Goal: Share content: Share content

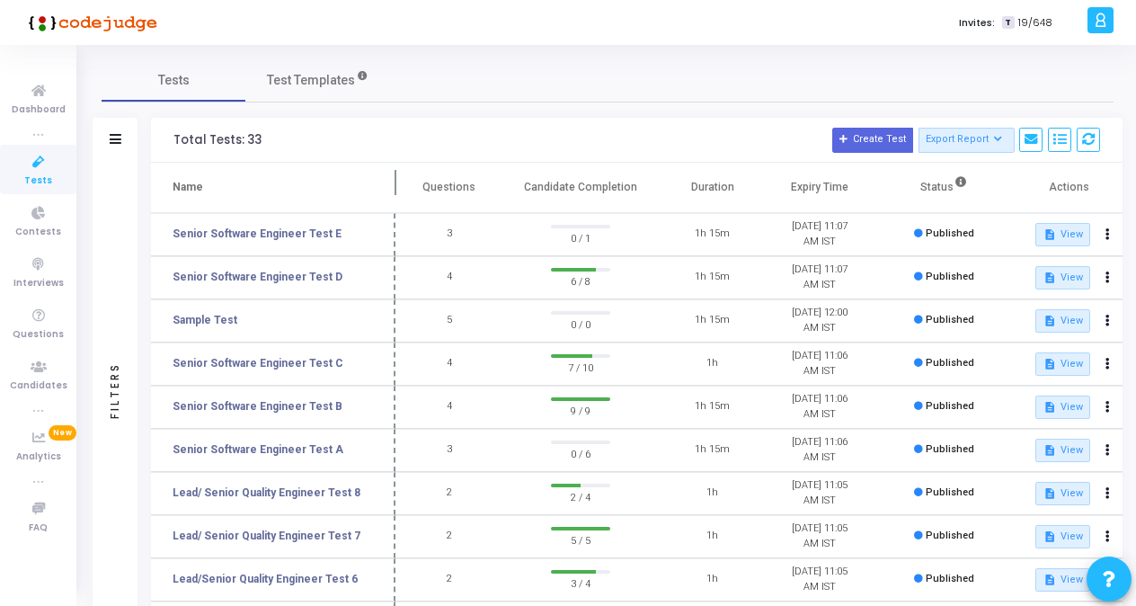
drag, startPoint x: 345, startPoint y: 178, endPoint x: 399, endPoint y: 196, distance: 56.8
click at [399, 196] on span at bounding box center [395, 187] width 18 height 49
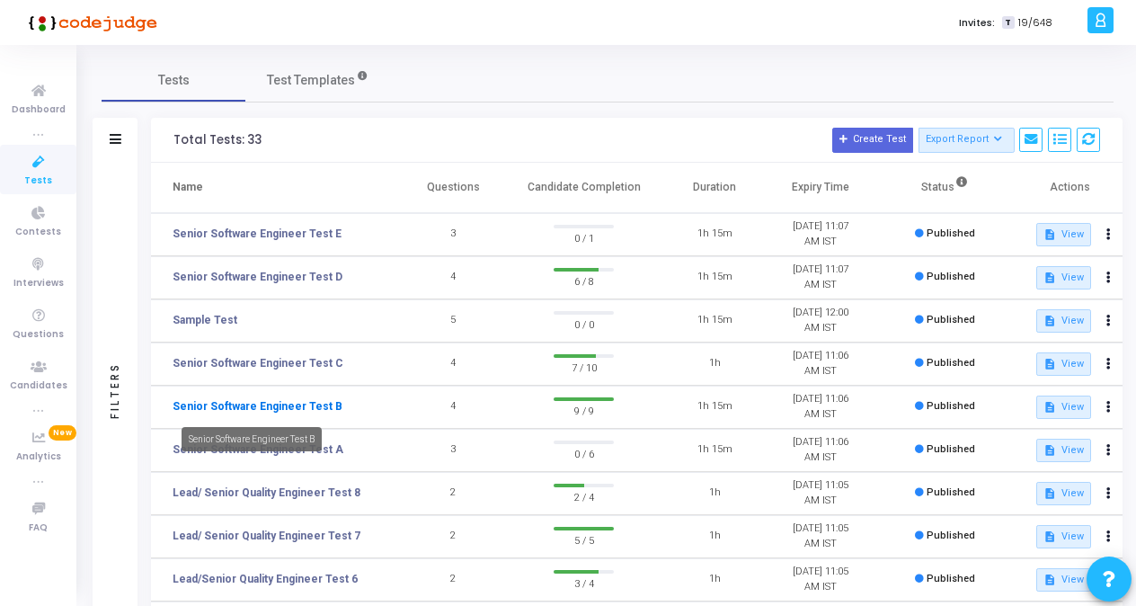
click at [248, 404] on link "Senior Software Engineer Test B" at bounding box center [258, 406] width 170 height 16
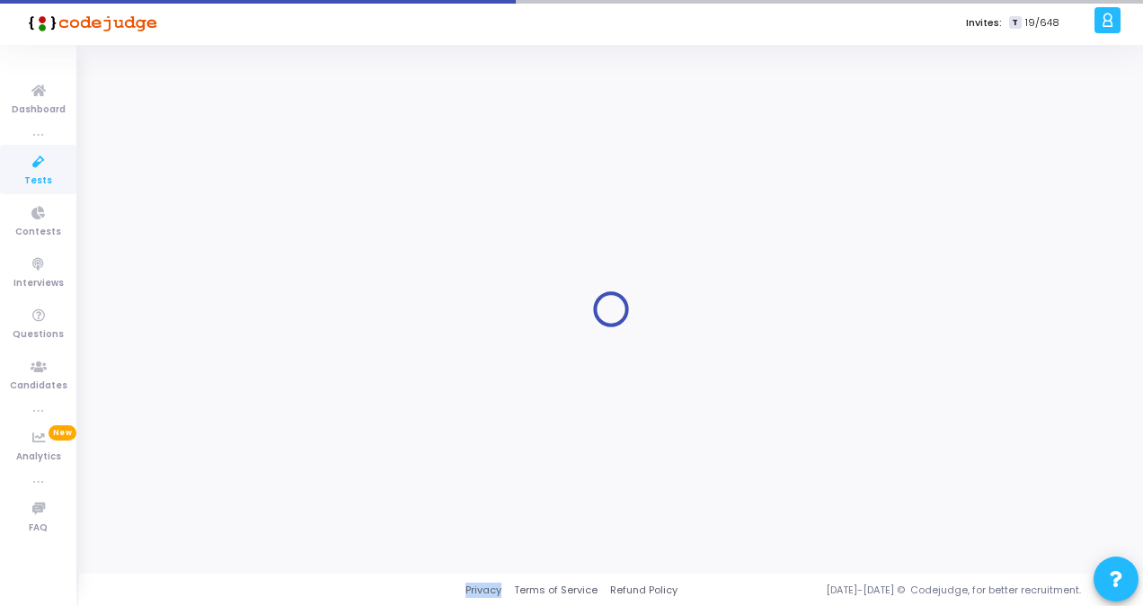
click at [248, 404] on div at bounding box center [611, 308] width 1019 height 501
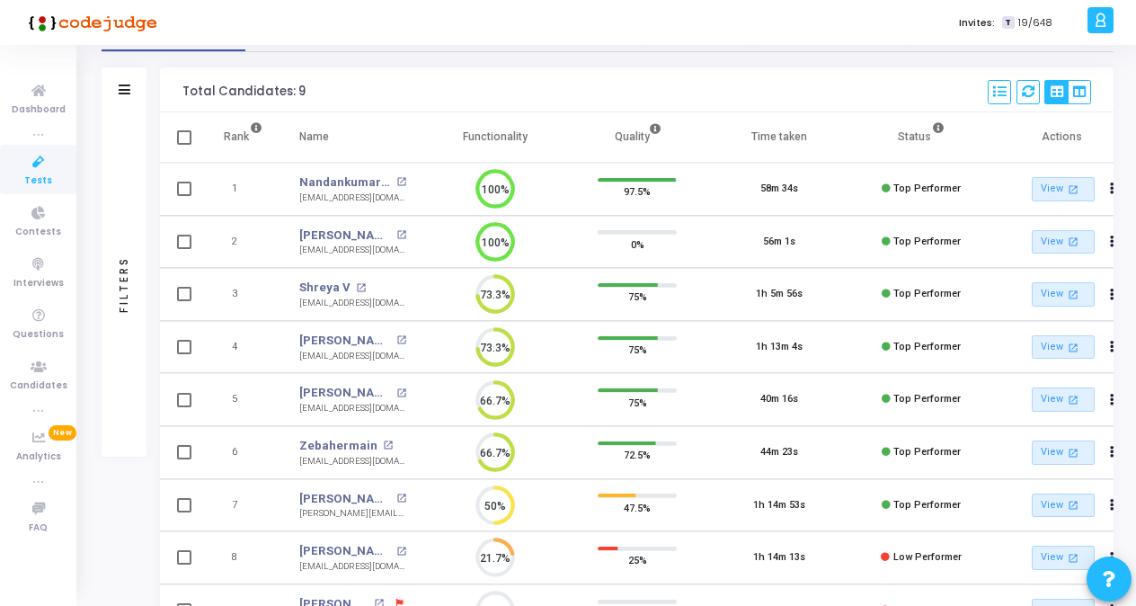
scroll to position [102, 0]
click at [35, 179] on span "Tests" at bounding box center [38, 180] width 28 height 15
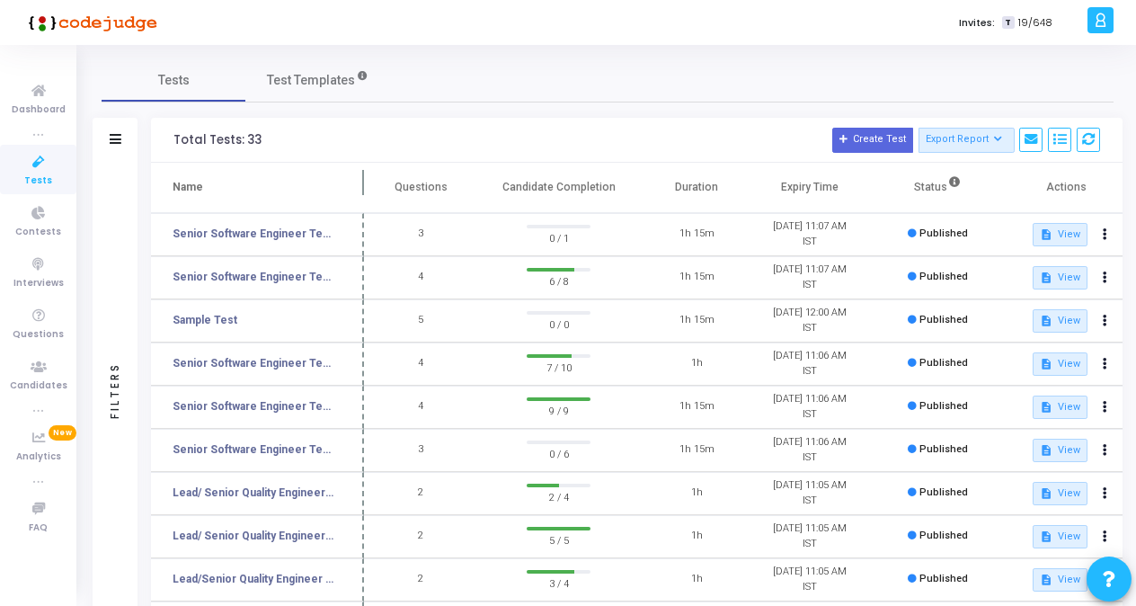
drag, startPoint x: 345, startPoint y: 182, endPoint x: 363, endPoint y: 187, distance: 18.8
click at [363, 187] on span at bounding box center [364, 187] width 18 height 49
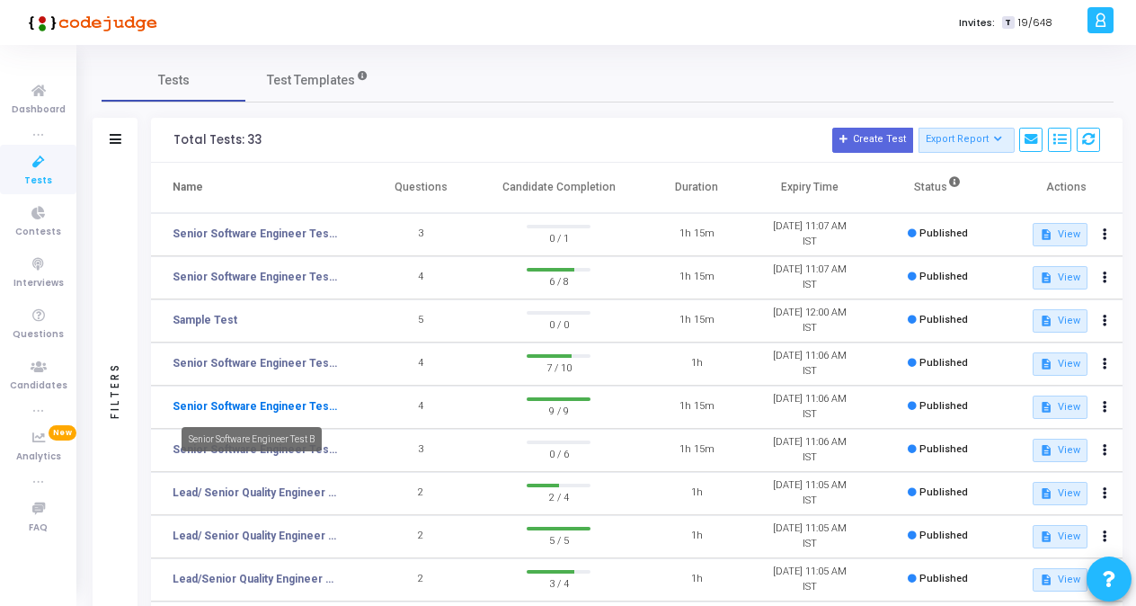
click at [298, 406] on link "Senior Software Engineer Test B" at bounding box center [255, 406] width 164 height 16
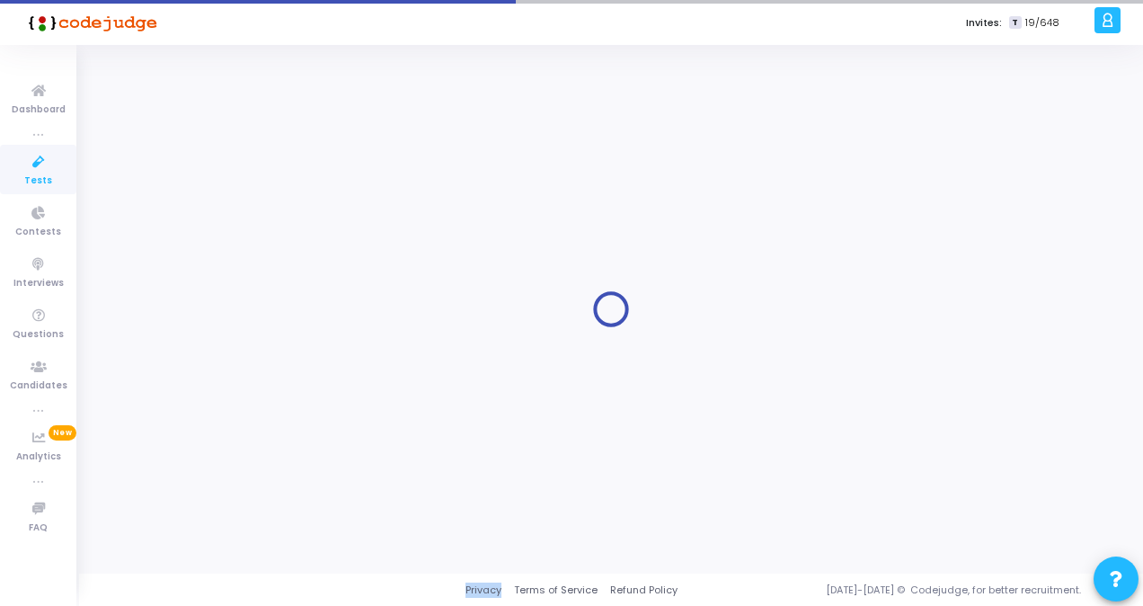
click at [298, 406] on div at bounding box center [611, 308] width 1019 height 501
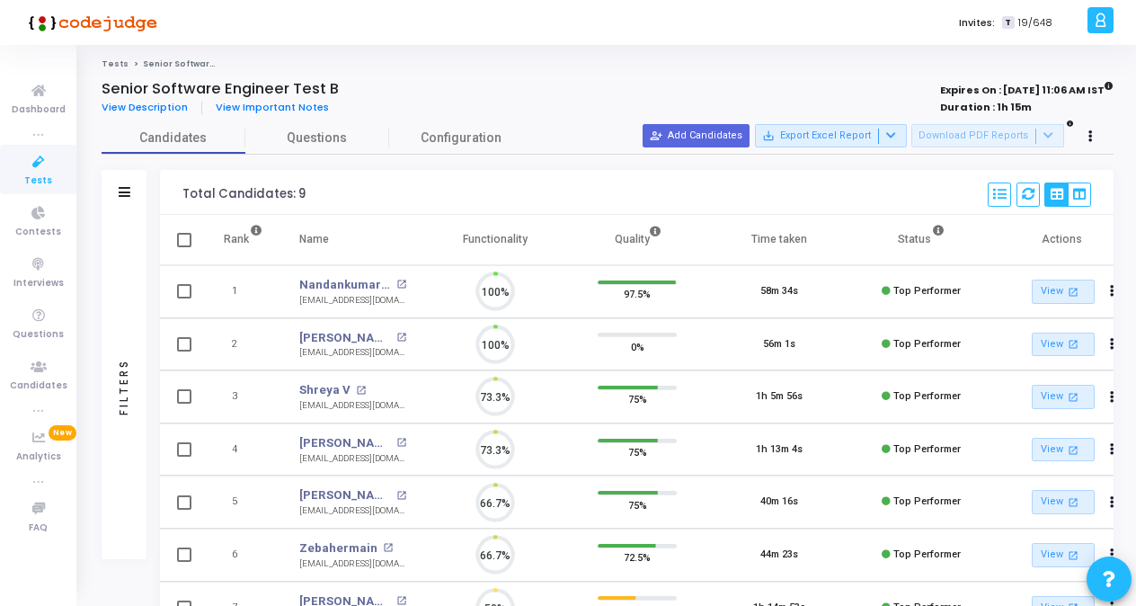
scroll to position [8, 7]
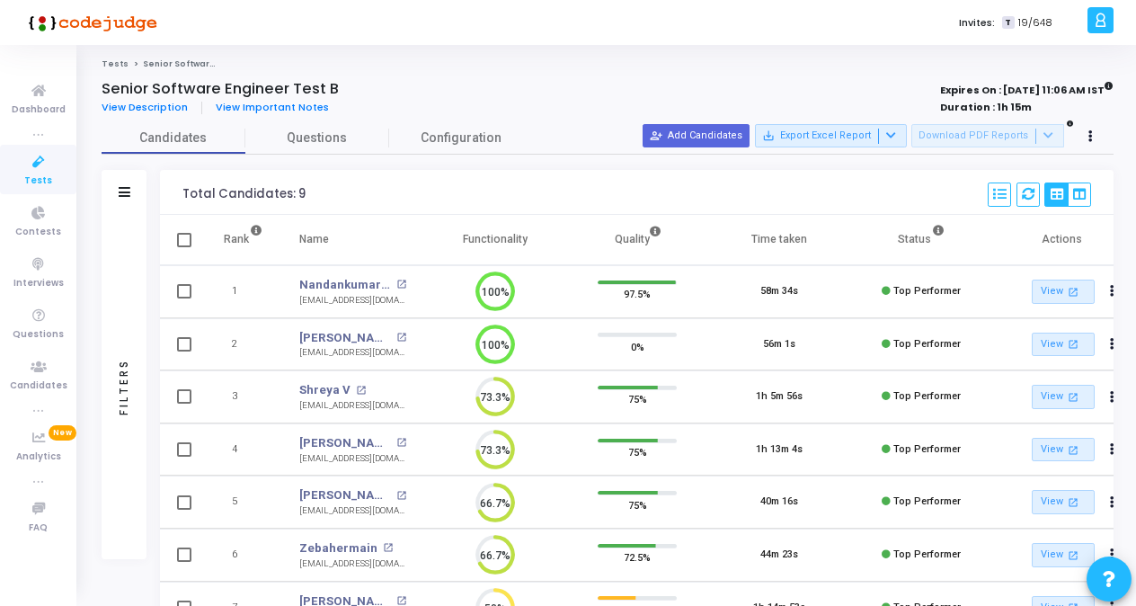
click at [40, 164] on icon at bounding box center [39, 162] width 38 height 22
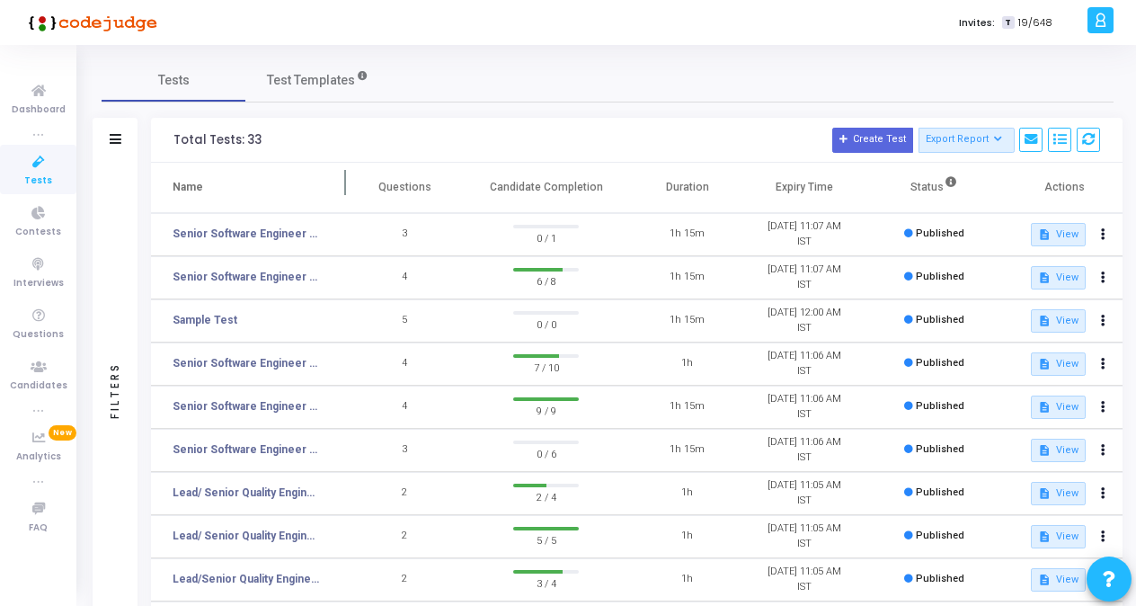
drag, startPoint x: 348, startPoint y: 182, endPoint x: 364, endPoint y: 187, distance: 17.0
click at [355, 187] on span at bounding box center [346, 187] width 18 height 49
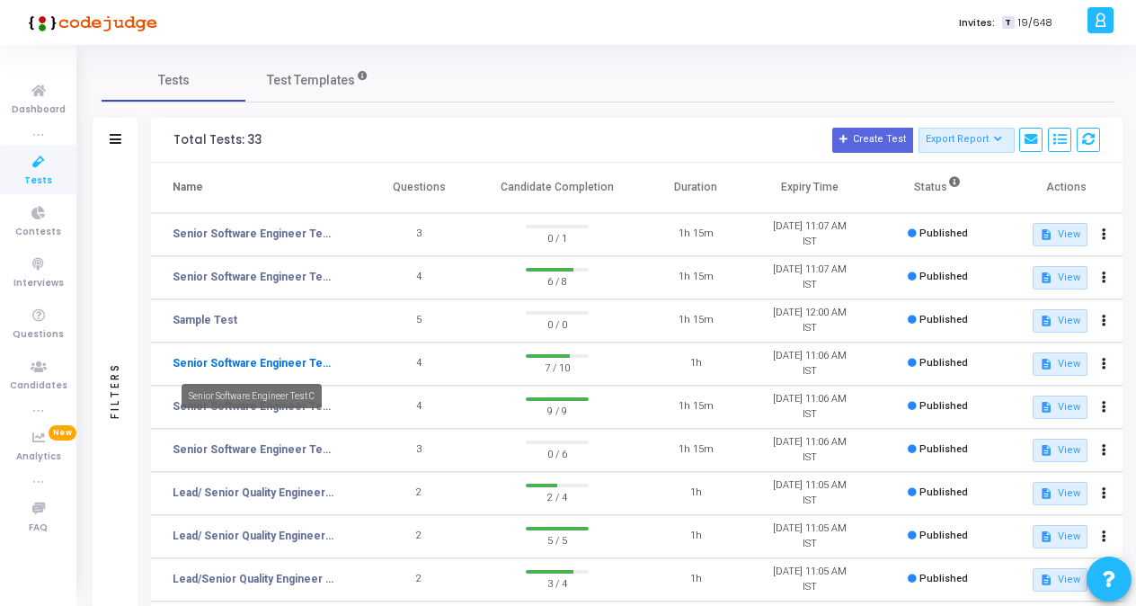
click at [276, 364] on link "Senior Software Engineer Test C" at bounding box center [254, 363] width 163 height 16
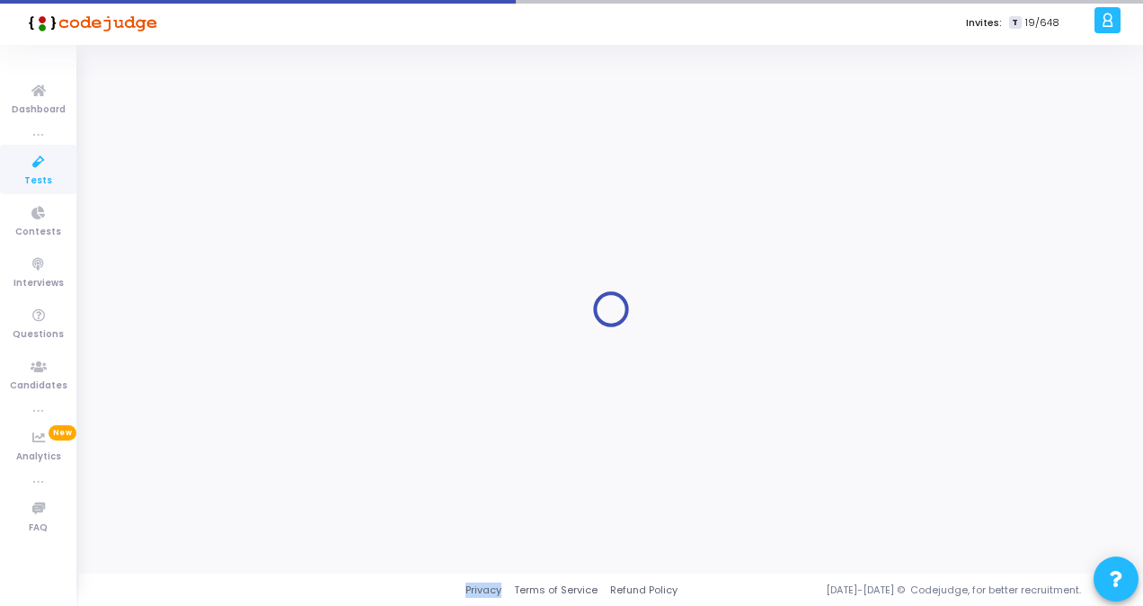
click at [276, 364] on div at bounding box center [611, 308] width 1019 height 501
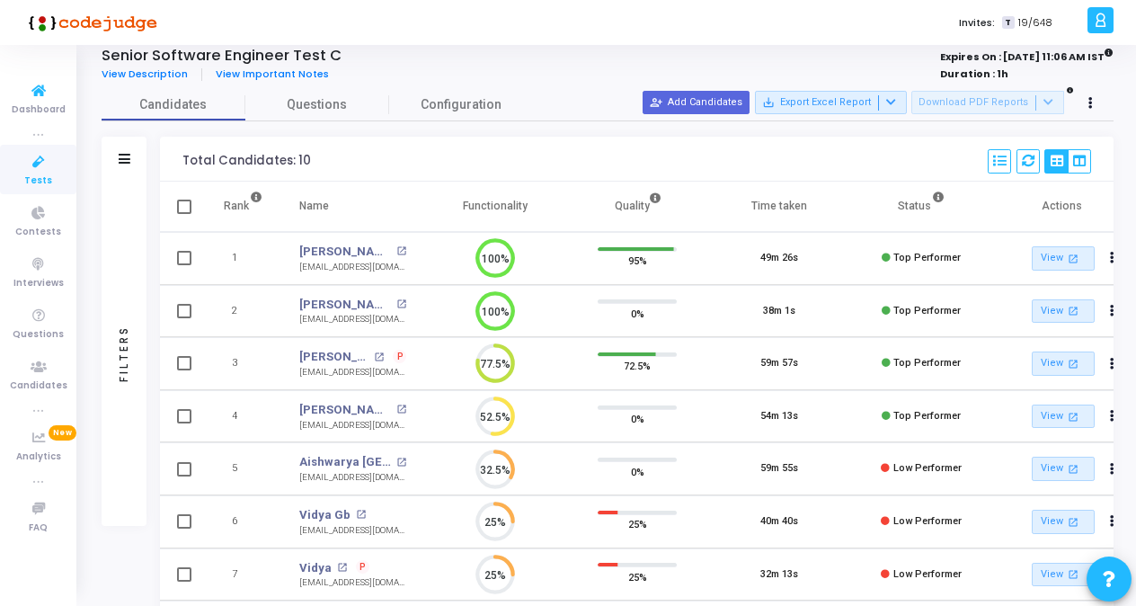
click at [40, 176] on span "Tests" at bounding box center [38, 180] width 28 height 15
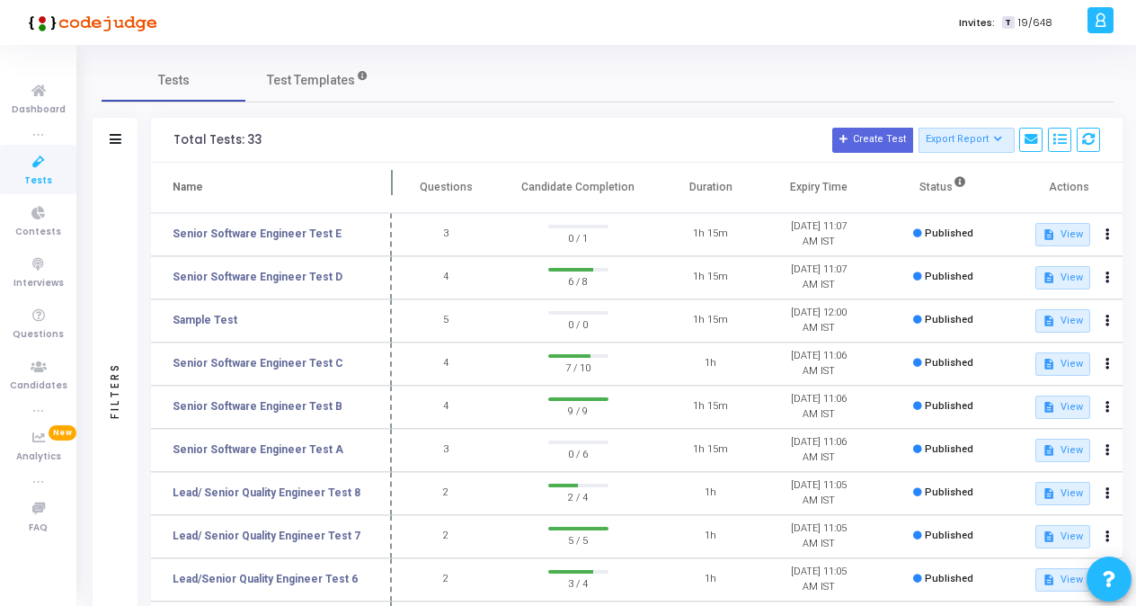
drag, startPoint x: 348, startPoint y: 182, endPoint x: 394, endPoint y: 188, distance: 46.1
click at [394, 188] on span at bounding box center [392, 187] width 18 height 49
click at [308, 281] on link "Senior Software Engineer Test D" at bounding box center [258, 277] width 170 height 16
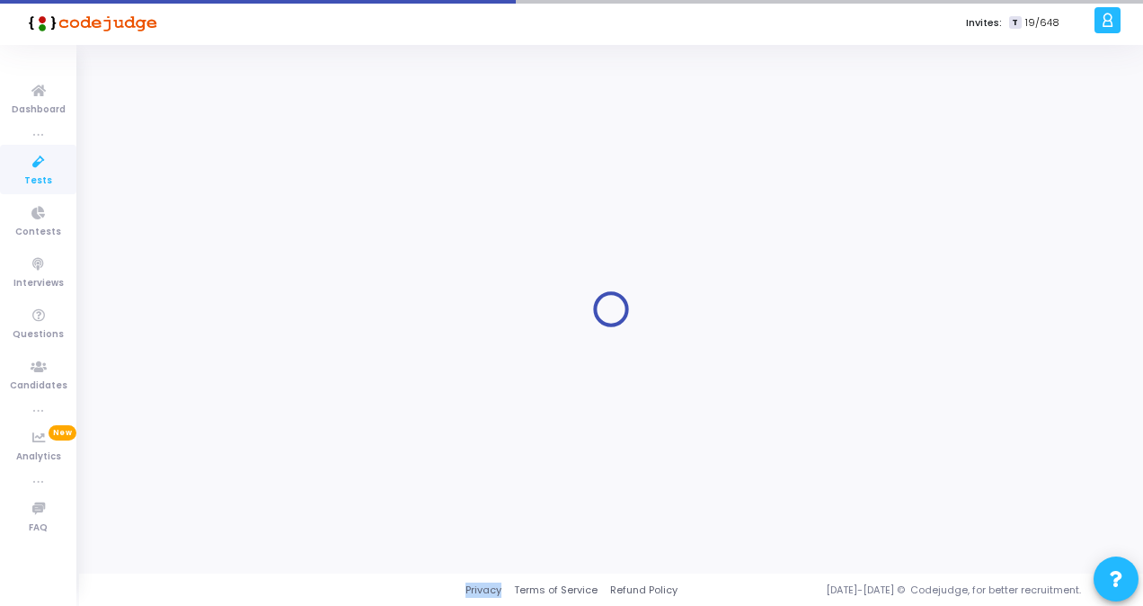
click at [308, 281] on div at bounding box center [611, 308] width 1019 height 501
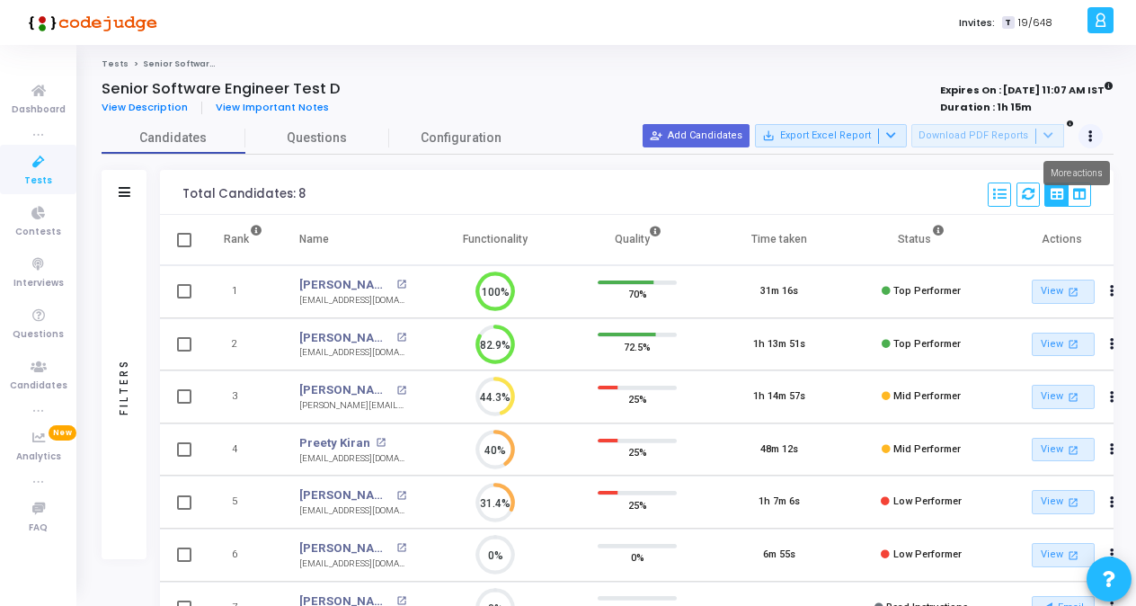
click at [1095, 136] on button at bounding box center [1090, 136] width 25 height 25
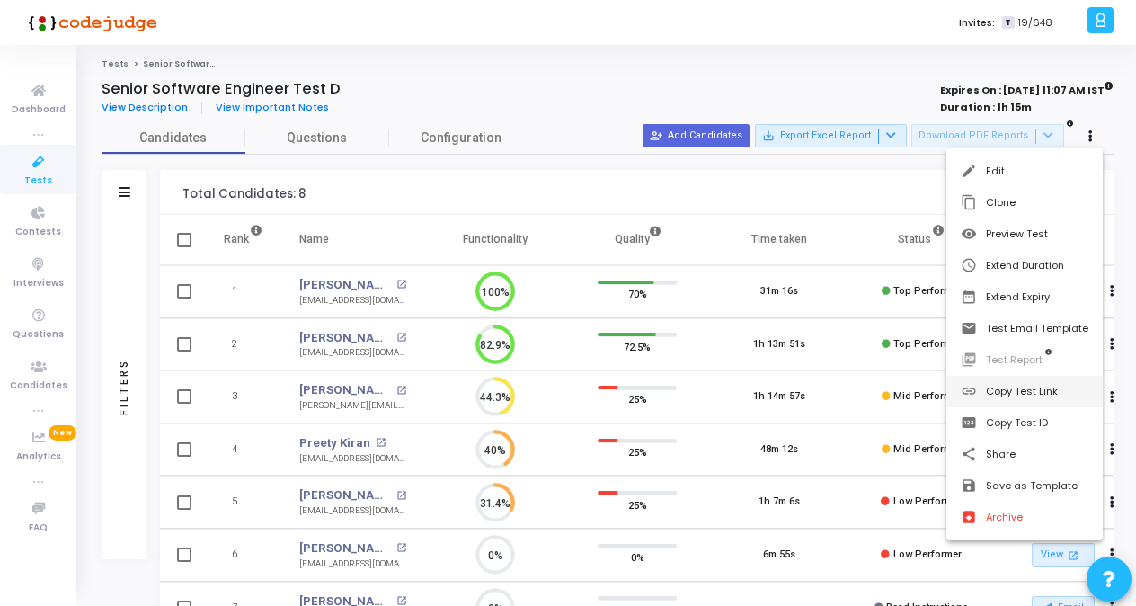
click at [1024, 390] on button "link Copy Test Link" at bounding box center [1024, 391] width 156 height 31
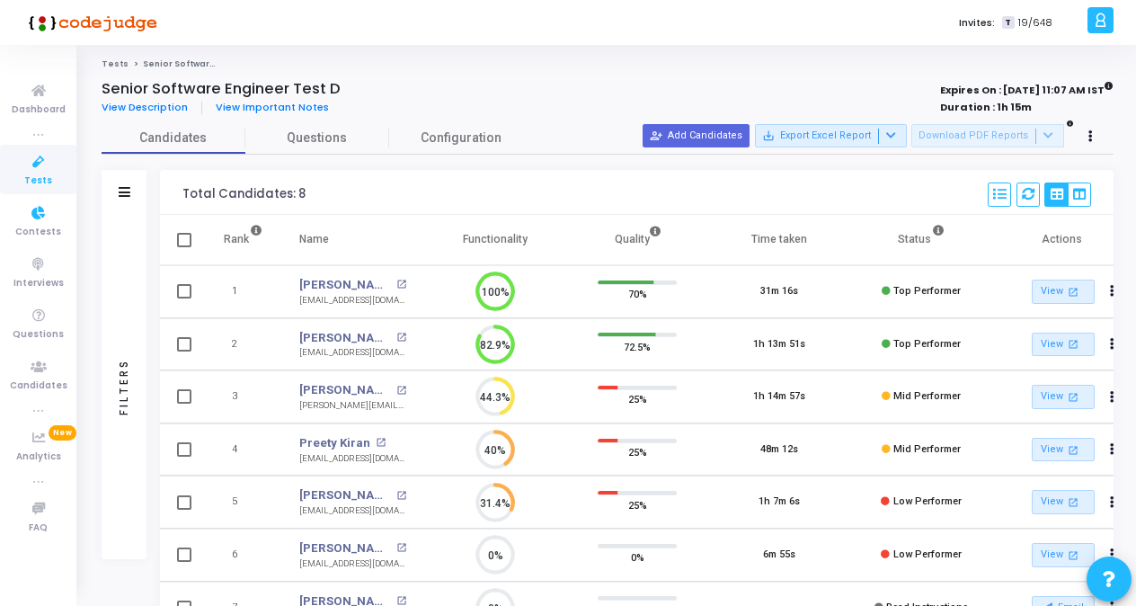
click at [40, 171] on icon at bounding box center [39, 162] width 38 height 22
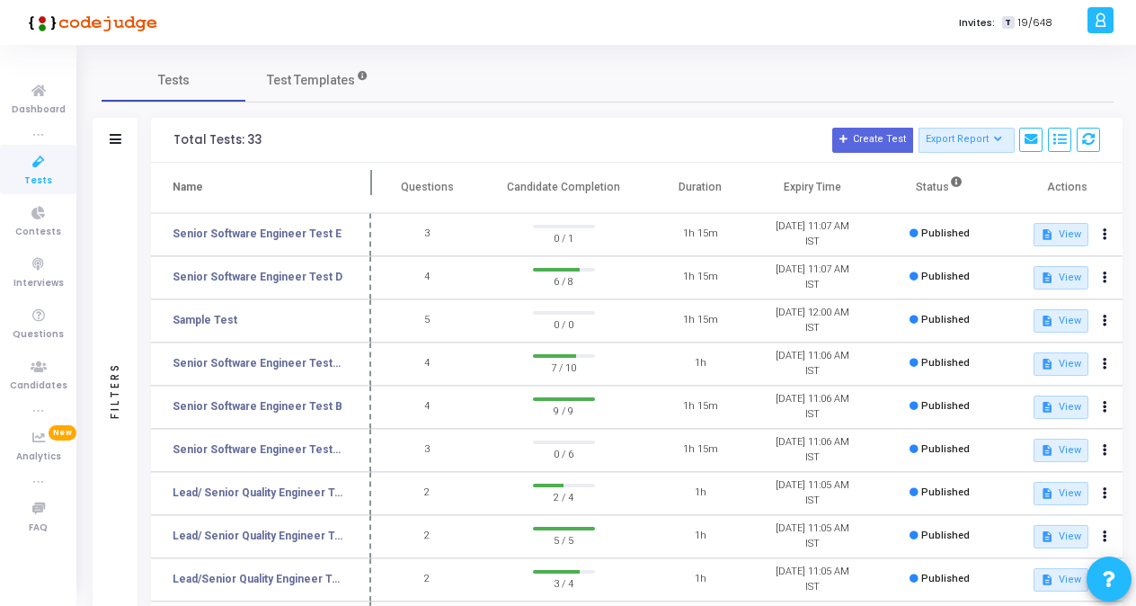
drag, startPoint x: 345, startPoint y: 189, endPoint x: 370, endPoint y: 193, distance: 25.6
click at [370, 193] on span at bounding box center [371, 187] width 18 height 49
click at [284, 365] on link "Senior Software Engineer Test C" at bounding box center [258, 363] width 171 height 16
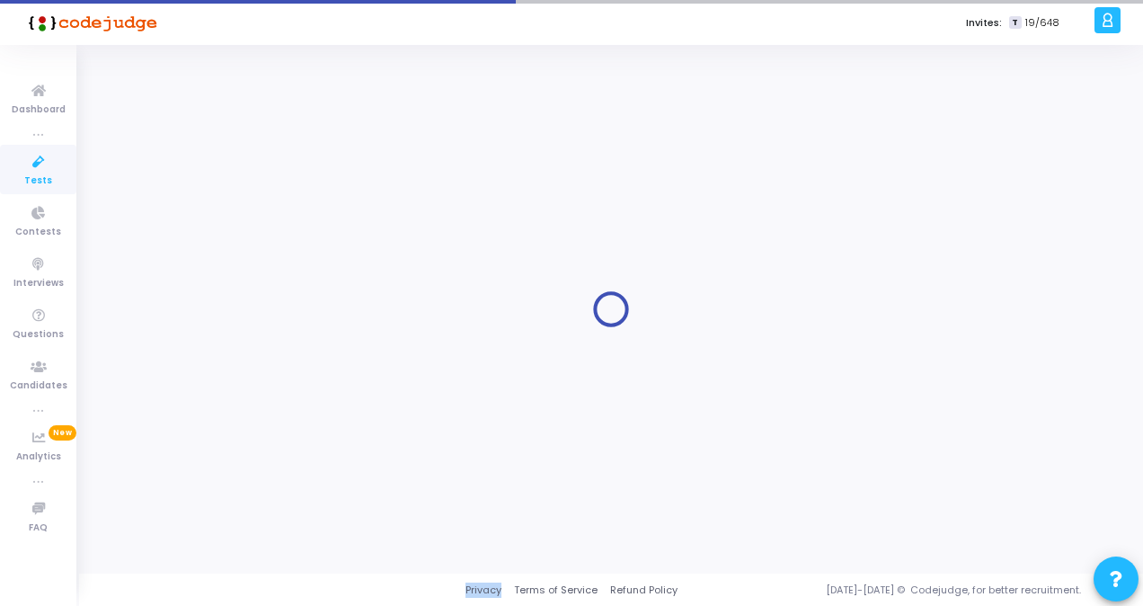
click at [284, 365] on div at bounding box center [611, 308] width 1019 height 501
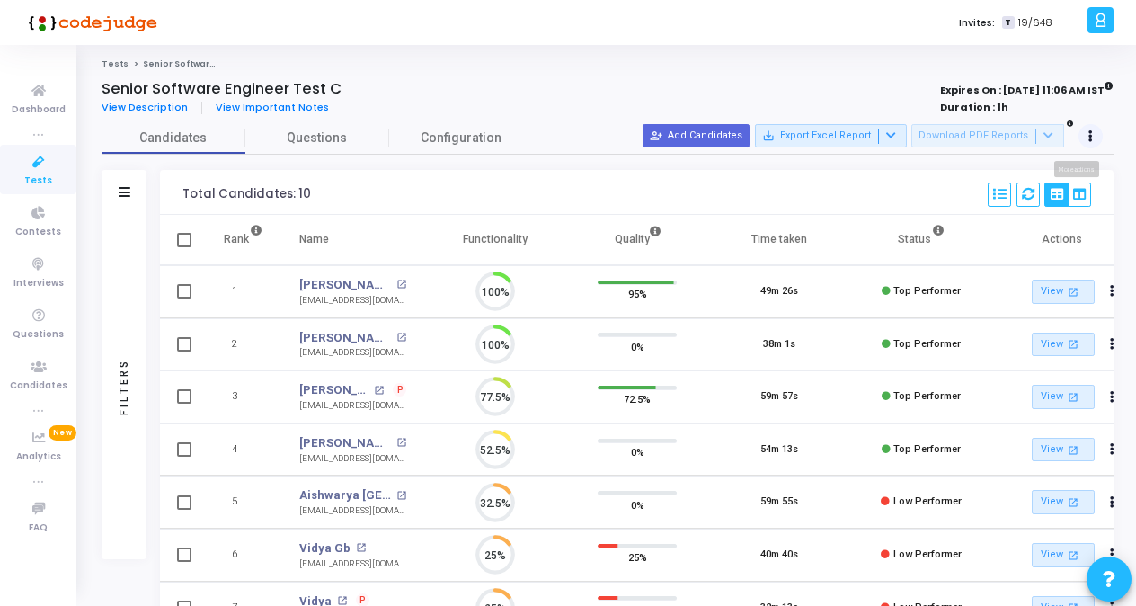
scroll to position [38, 45]
click at [1094, 141] on button at bounding box center [1090, 136] width 25 height 25
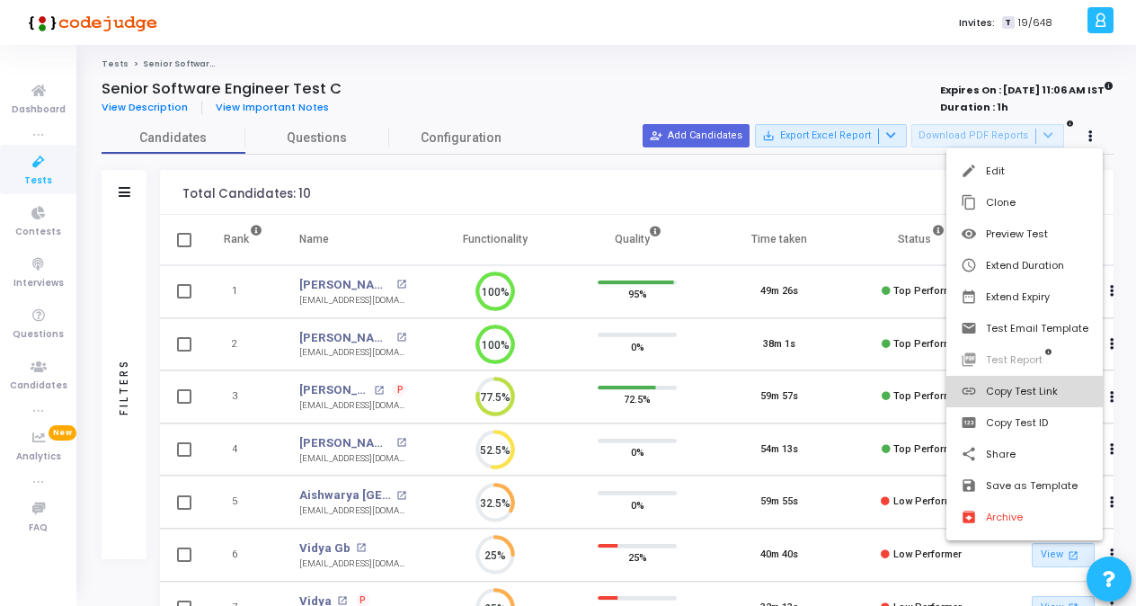
click at [1012, 389] on button "link Copy Test Link" at bounding box center [1024, 391] width 156 height 31
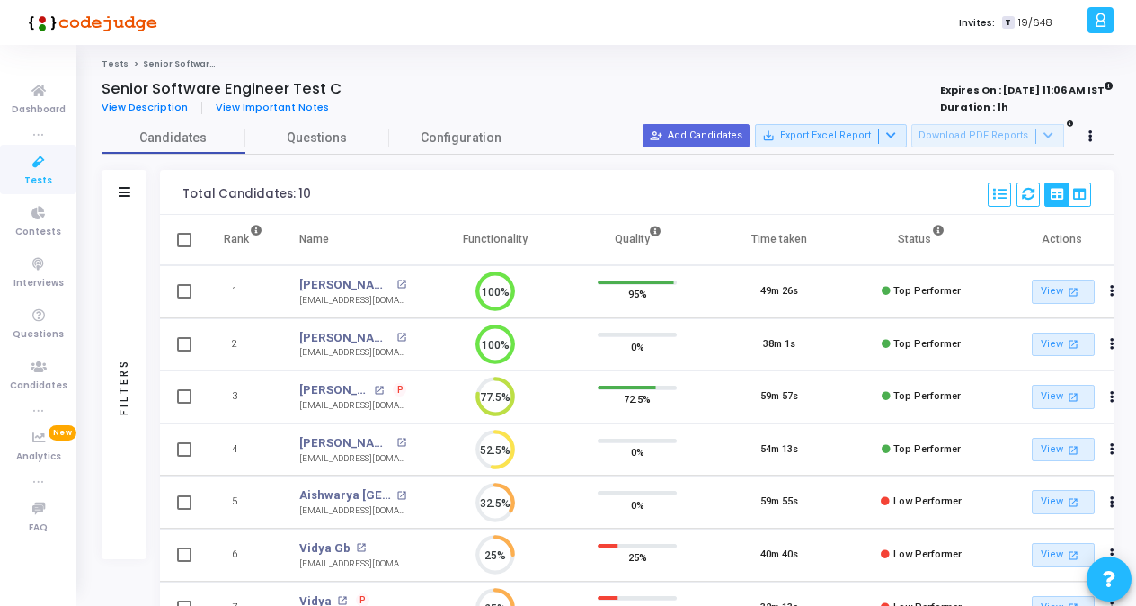
click at [41, 166] on icon at bounding box center [39, 162] width 38 height 22
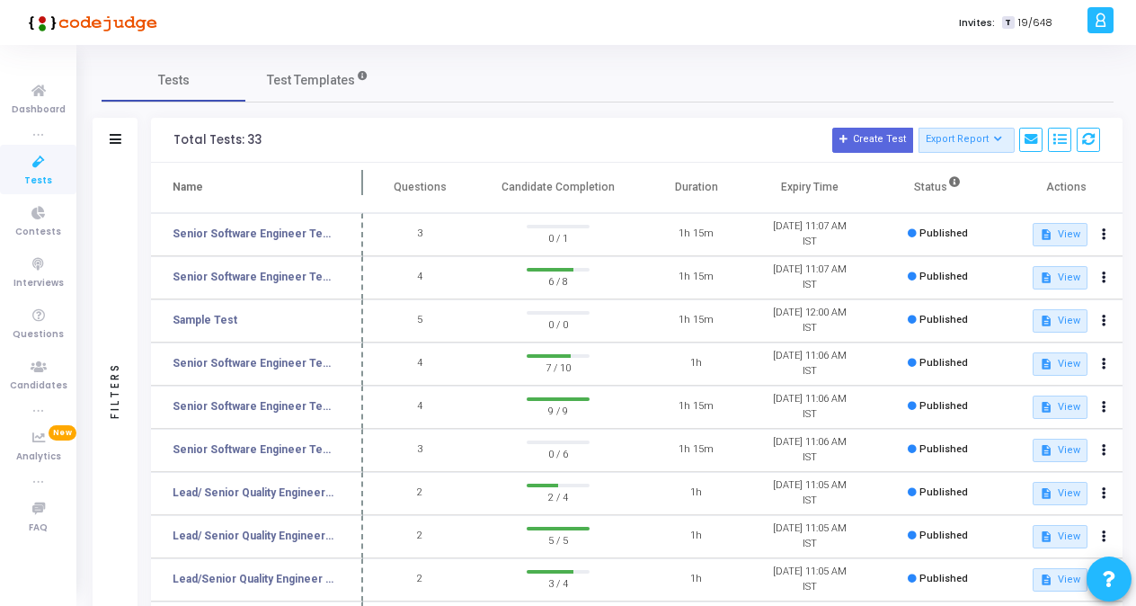
drag, startPoint x: 347, startPoint y: 183, endPoint x: 376, endPoint y: 187, distance: 29.0
click at [372, 187] on span at bounding box center [363, 187] width 18 height 49
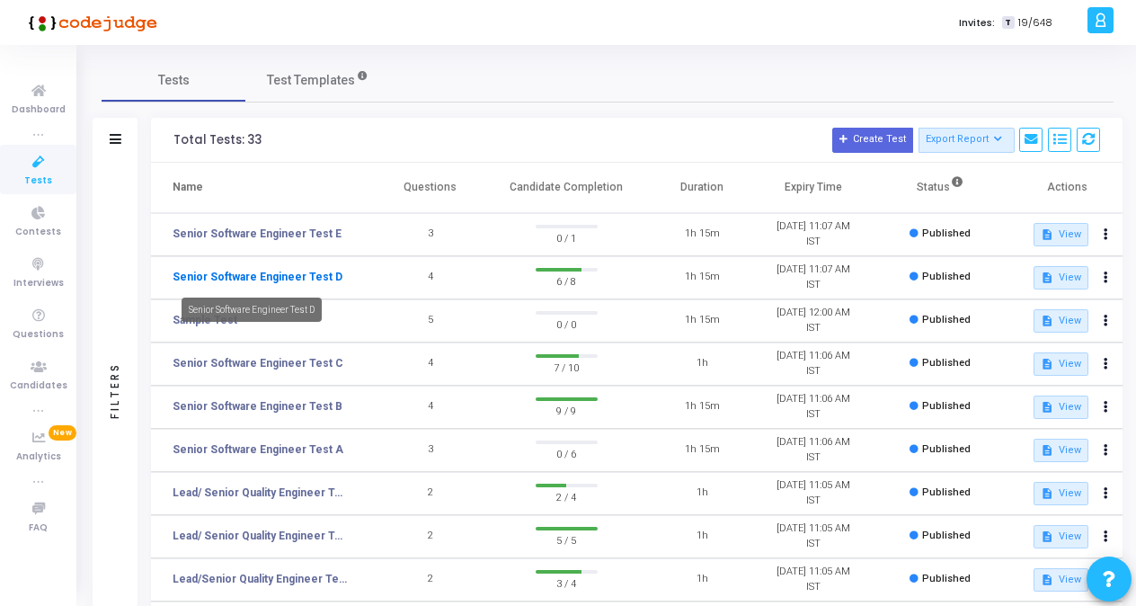
click at [304, 279] on link "Senior Software Engineer Test D" at bounding box center [258, 277] width 170 height 16
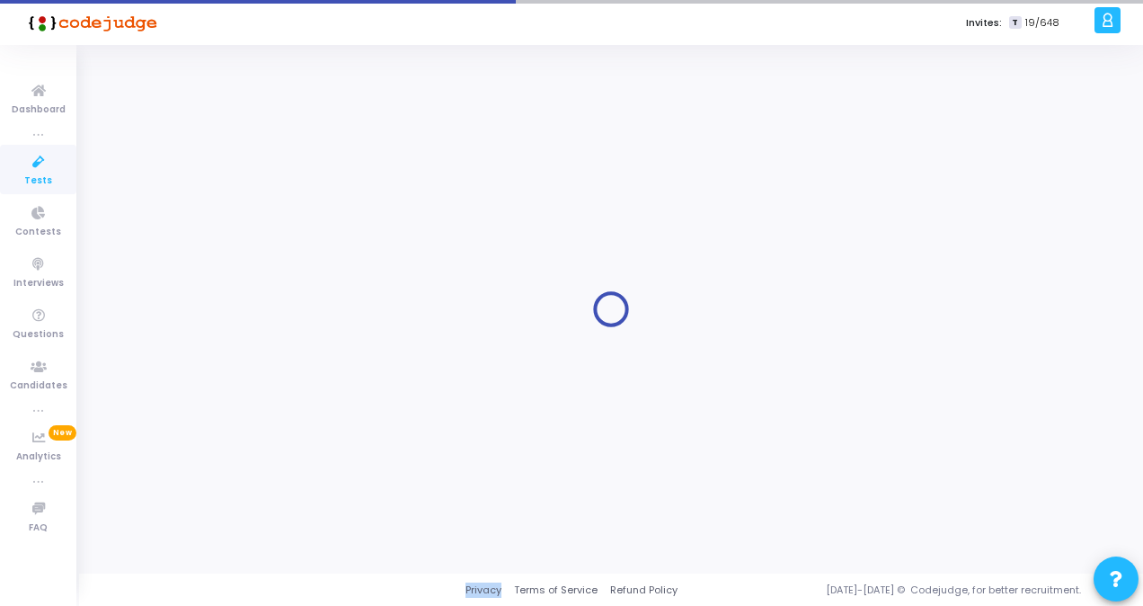
click at [304, 279] on div at bounding box center [611, 308] width 1019 height 501
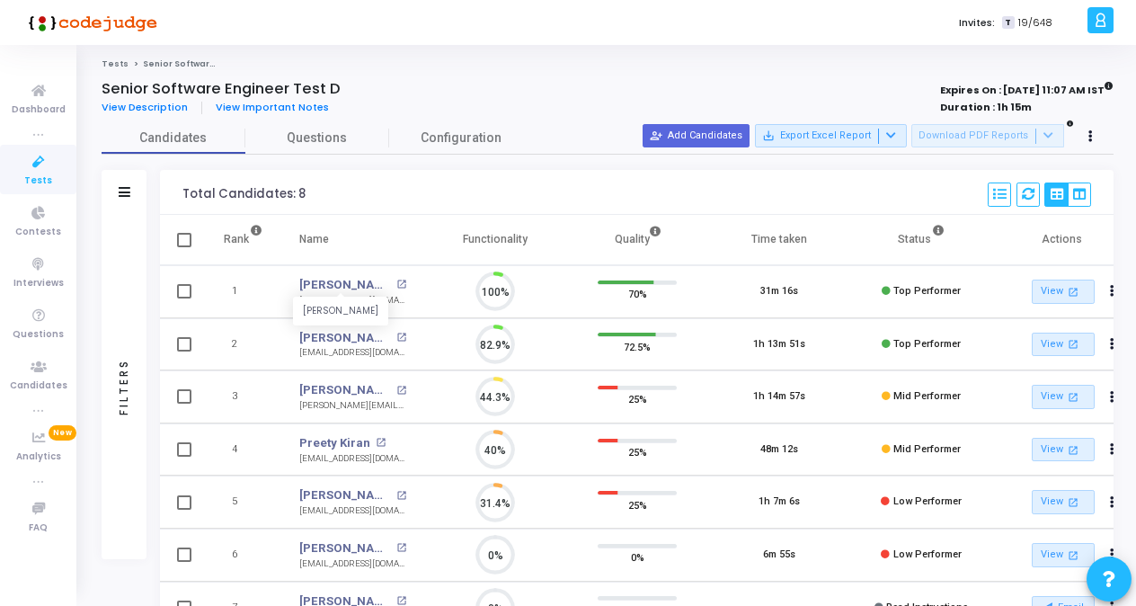
scroll to position [38, 45]
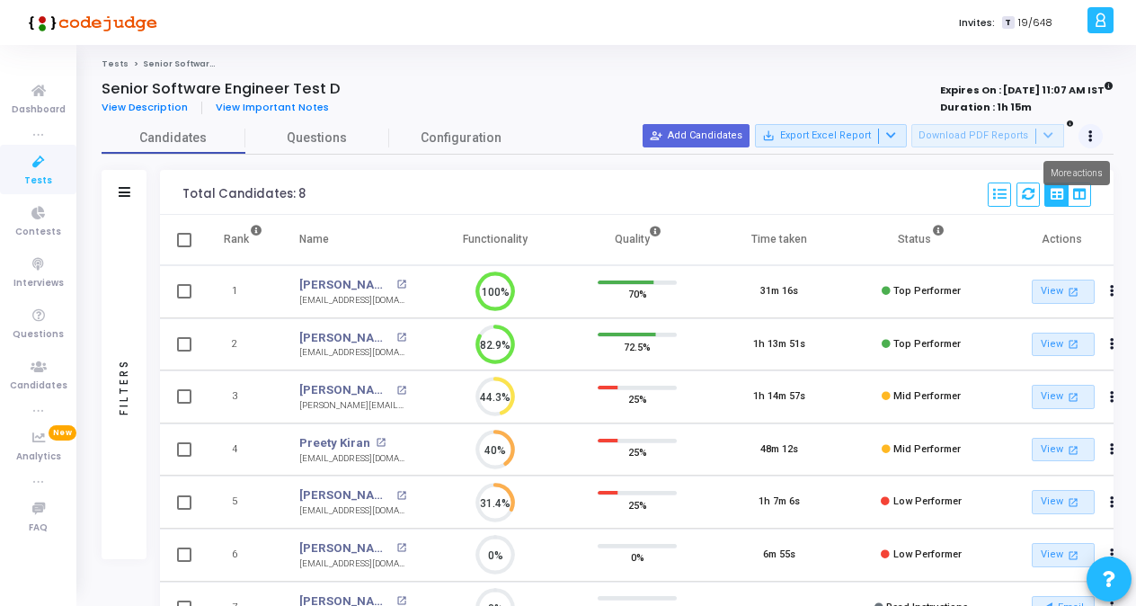
click at [1088, 134] on icon at bounding box center [1090, 136] width 4 height 9
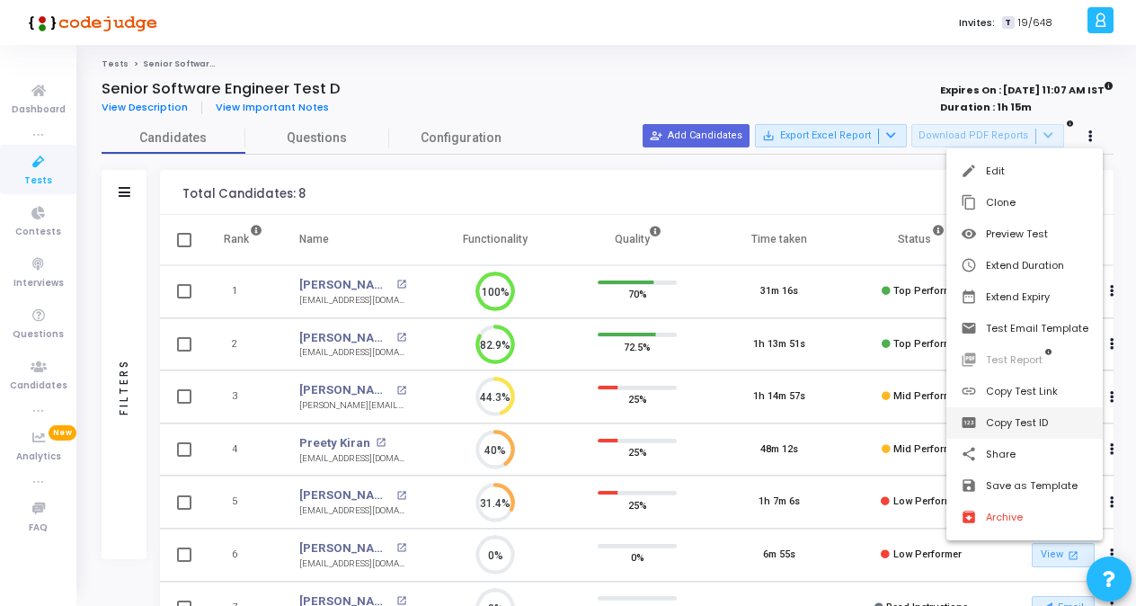
click at [1003, 426] on button "pin Copy Test ID" at bounding box center [1024, 422] width 156 height 31
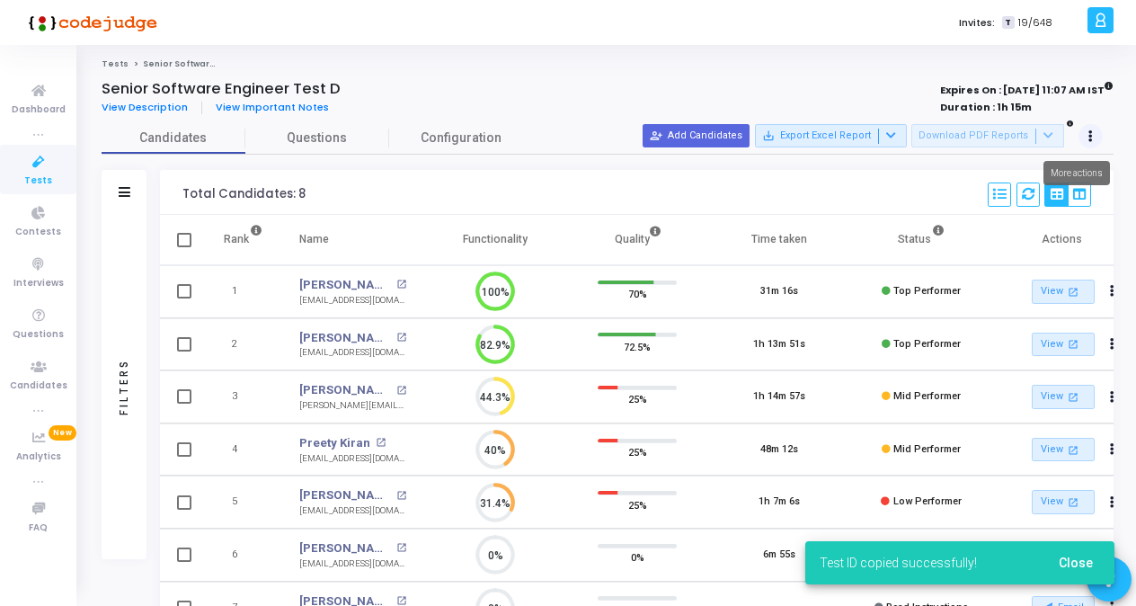
click at [1093, 140] on button at bounding box center [1090, 136] width 25 height 25
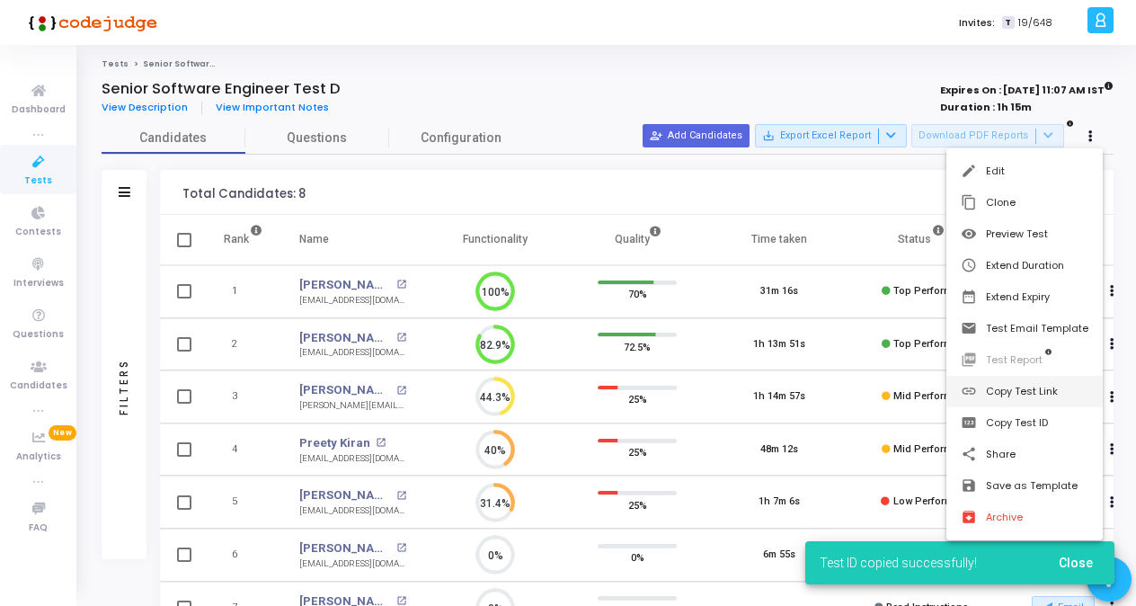
click at [1037, 396] on button "link Copy Test Link" at bounding box center [1024, 391] width 156 height 31
